Goal: Use online tool/utility: Utilize a website feature to perform a specific function

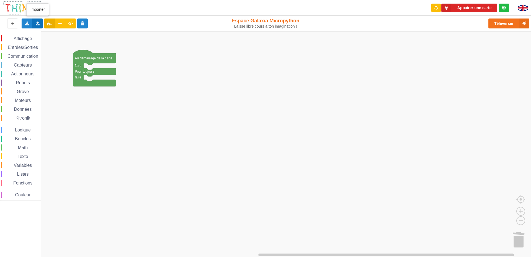
click at [38, 27] on div "Importer un assemblage de blocs Importer du code Python" at bounding box center [37, 24] width 11 height 10
click at [55, 33] on span "Importer un assemblage de blocs" at bounding box center [76, 34] width 57 height 4
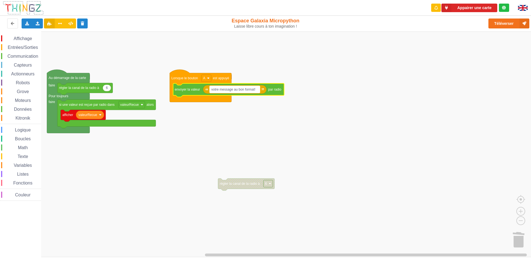
click at [246, 91] on text "votre message au bon format!" at bounding box center [233, 90] width 44 height 4
type input "a"
click at [220, 90] on input "aeiau" at bounding box center [216, 89] width 12 height 7
type input "a"
type input "s"
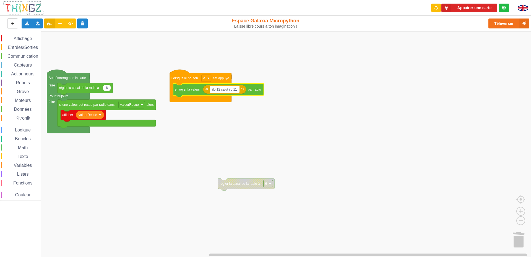
type input "ilo 12 salut ilo 11"
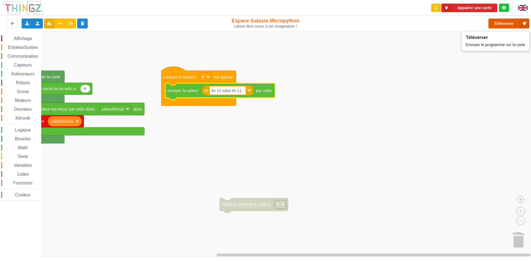
click at [507, 24] on button "Téléverser" at bounding box center [509, 24] width 41 height 10
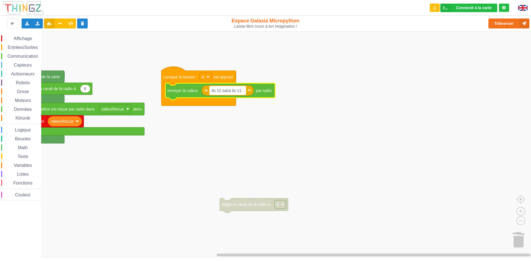
click at [231, 91] on text "ilo 12 salut ilo 11" at bounding box center [227, 90] width 30 height 4
click at [232, 90] on input "ilo 12 salut ilo 11" at bounding box center [228, 90] width 36 height 9
click at [242, 92] on rect "Espace de travail de Blocky" at bounding box center [228, 90] width 36 height 9
click at [230, 90] on input "ilo 12 salut ilo 11" at bounding box center [228, 90] width 36 height 9
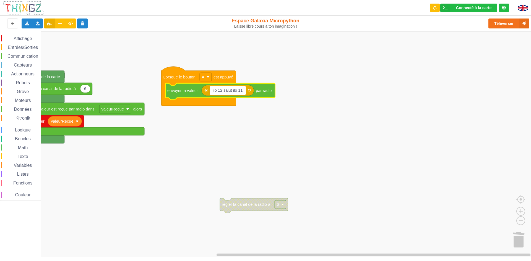
click at [230, 90] on input "ilo 12 salut ilo 11" at bounding box center [228, 90] width 36 height 9
click at [513, 23] on button "Téléverser" at bounding box center [509, 24] width 41 height 10
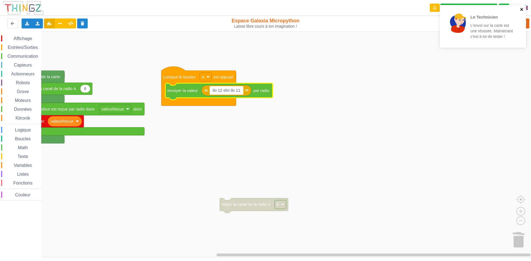
click at [523, 8] on icon "close" at bounding box center [522, 9] width 4 height 4
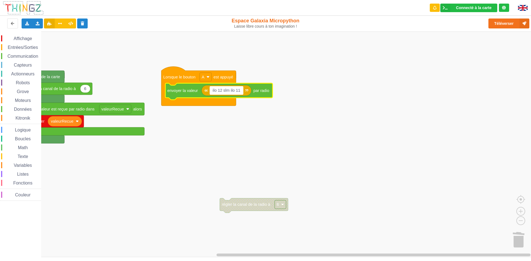
click at [518, 6] on div "Le Technicien L'envoi sur la carte est une réussite. Maintenant c'est à toi de …" at bounding box center [483, 5] width 89 height 2
click at [509, 20] on button "Téléverser" at bounding box center [509, 24] width 41 height 10
click at [509, 20] on div "Téléverser" at bounding box center [425, 24] width 218 height 18
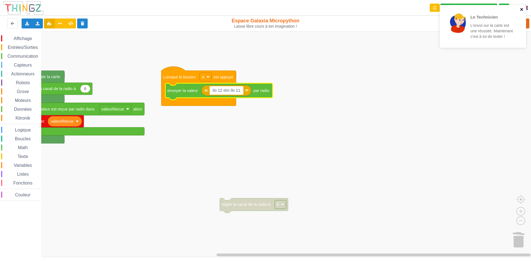
click at [523, 8] on icon "close" at bounding box center [522, 9] width 4 height 4
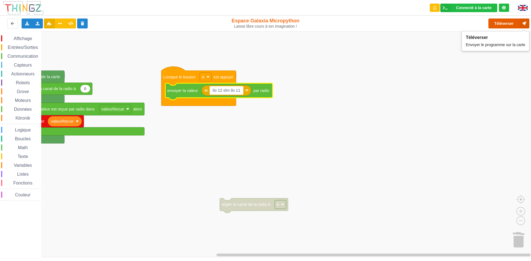
click at [503, 20] on button "Téléverser" at bounding box center [509, 24] width 41 height 10
click at [230, 89] on input "ilo 12 slm ilo 11" at bounding box center [227, 90] width 34 height 9
click at [505, 27] on button "Téléverser" at bounding box center [509, 24] width 41 height 10
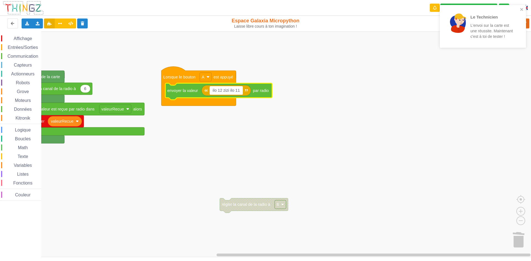
click at [226, 86] on body "Le Technicien L'envoi sur la carte est une réussite. Maintenant c'est à toi de …" at bounding box center [265, 130] width 531 height 261
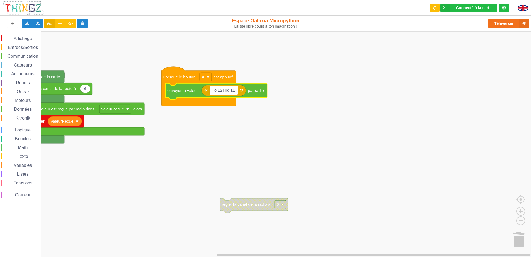
click at [225, 91] on input "ilo 12 i ilo 11" at bounding box center [224, 90] width 28 height 9
type input "ilo 12 slm ilo 11"
click at [509, 23] on button "Téléverser" at bounding box center [509, 24] width 41 height 10
